Goal: Task Accomplishment & Management: Use online tool/utility

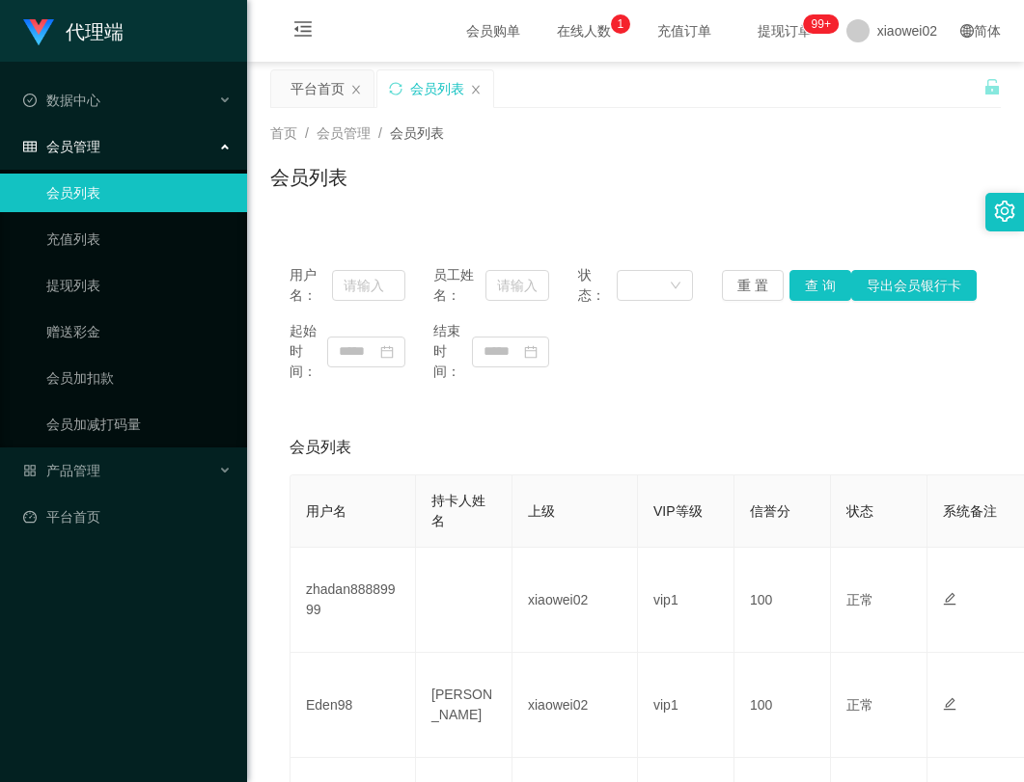
drag, startPoint x: 144, startPoint y: 624, endPoint x: 265, endPoint y: 357, distance: 293.6
click at [160, 590] on div "代理端 数据中心 员工统计 团队统计 会员管理 会员列表 充值列表 提现列表 赠送彩金 会员加扣款 会员加减打码量 产品管理 开奖记录 注单管理 产品列表 即…" at bounding box center [123, 391] width 247 height 782
click at [83, 424] on link "会员加减打码量" at bounding box center [138, 424] width 185 height 39
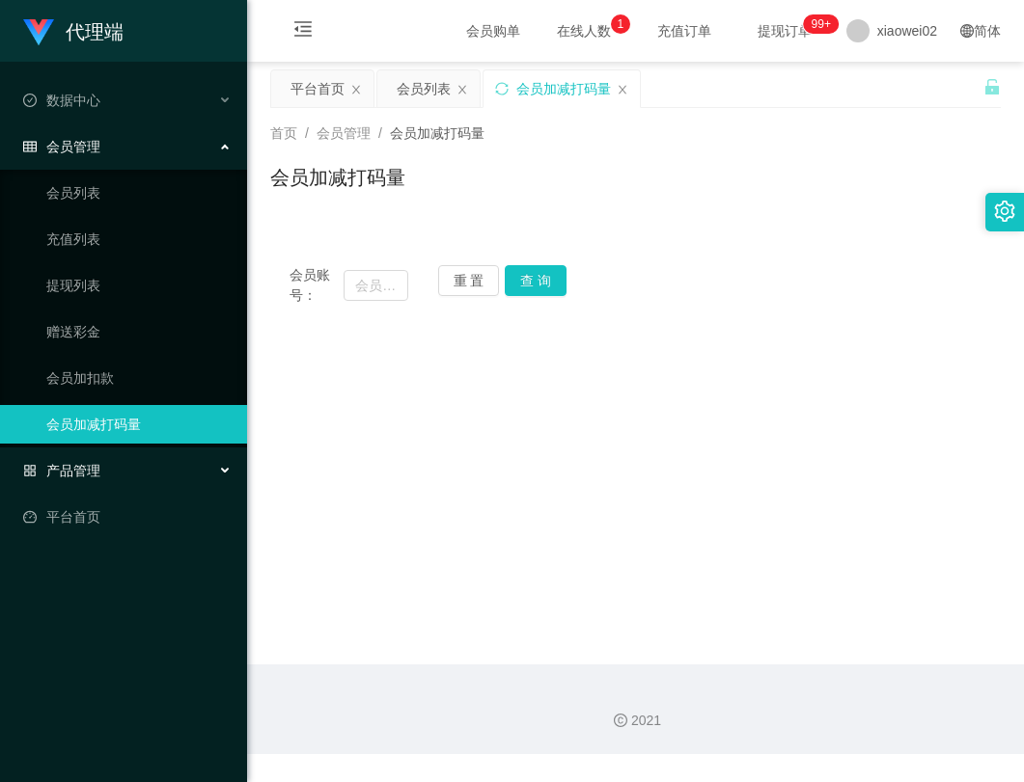
click at [78, 465] on span "产品管理" at bounding box center [61, 470] width 77 height 15
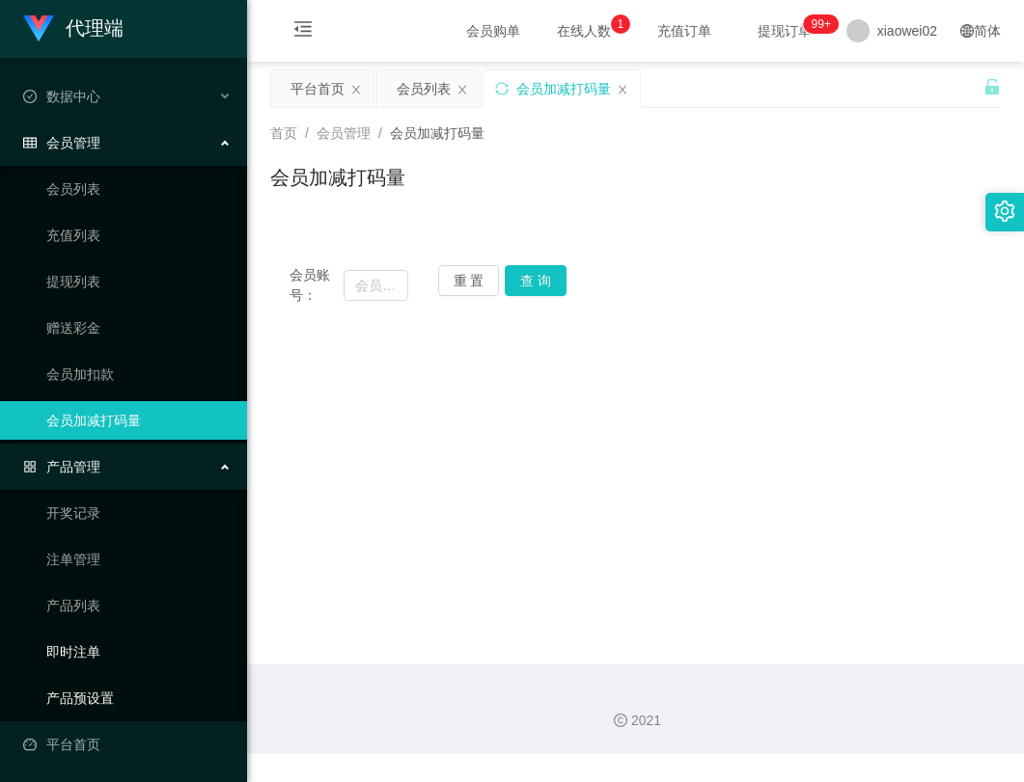
scroll to position [5, 0]
click at [73, 683] on link "产品预设置" at bounding box center [138, 697] width 185 height 39
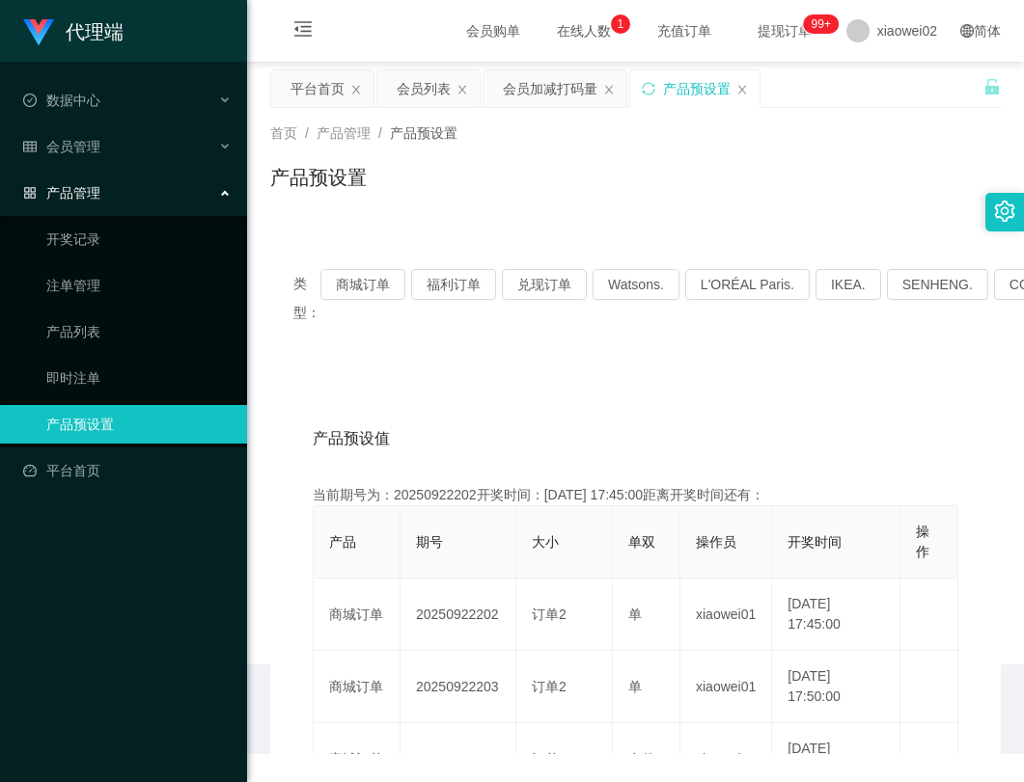
click at [727, 176] on div "产品预设置" at bounding box center [635, 185] width 730 height 44
drag, startPoint x: 633, startPoint y: 439, endPoint x: 382, endPoint y: 316, distance: 279.2
click at [612, 425] on div "产品预设值 添加期号" at bounding box center [635, 439] width 645 height 54
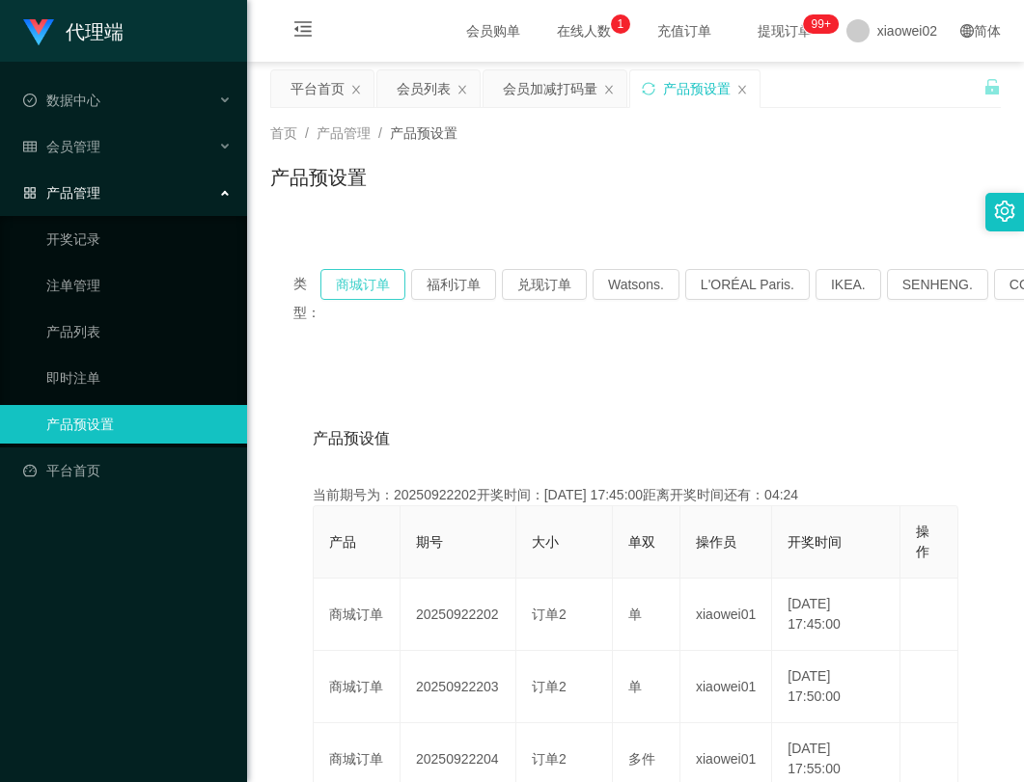
click at [351, 273] on button "商城订单" at bounding box center [362, 284] width 85 height 31
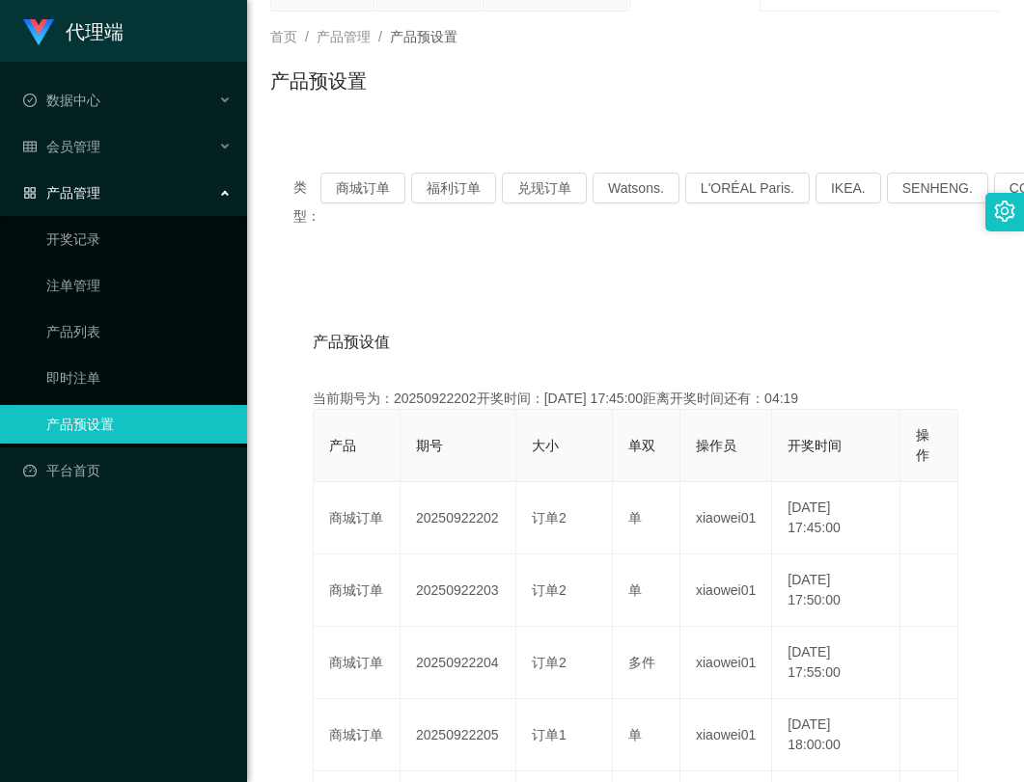
click at [460, 400] on div "当前期号为：20250922202开奖时间：[DATE] 17:45:00距离开奖时间还有：04:19" at bounding box center [635, 399] width 645 height 20
click at [453, 397] on div "当前期号为：20250922202开奖时间：[DATE] 17:45:00距离开奖时间还有：04:18" at bounding box center [635, 399] width 645 height 20
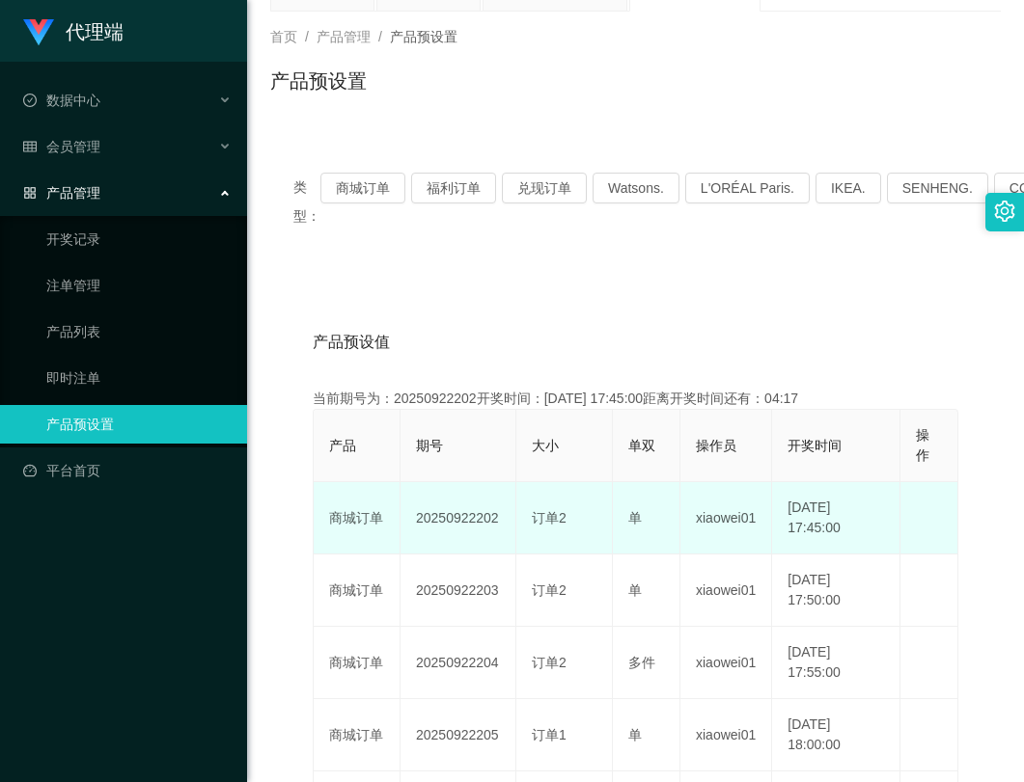
click at [464, 518] on td "20250922202" at bounding box center [458, 518] width 116 height 72
copy td "20250922202"
